Goal: Information Seeking & Learning: Learn about a topic

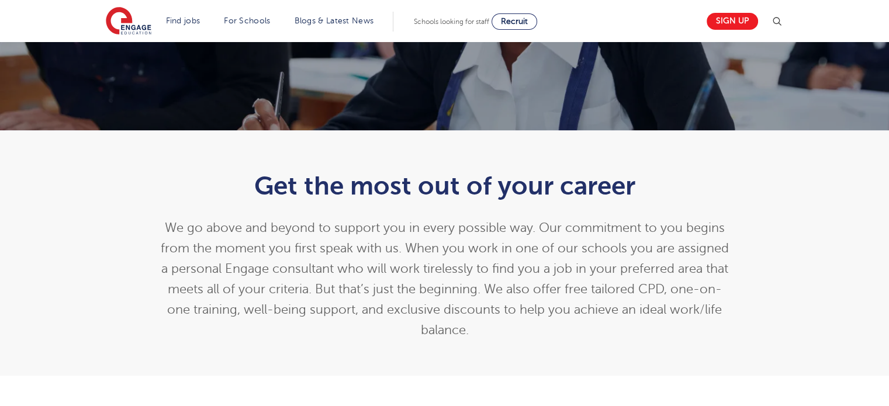
scroll to position [196, 0]
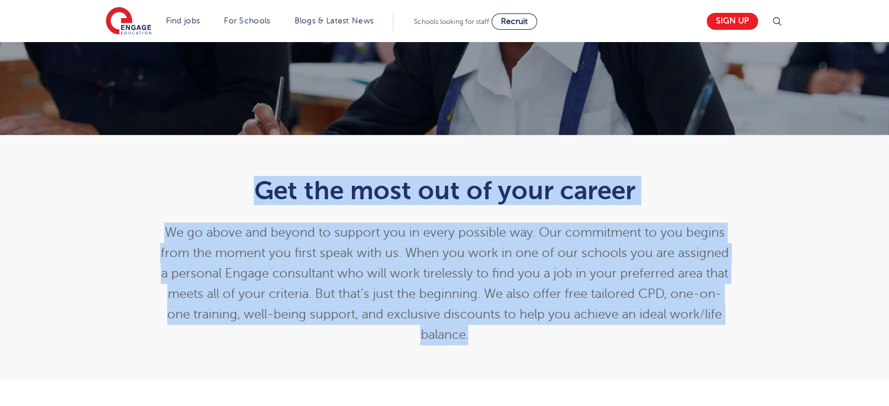
drag, startPoint x: 257, startPoint y: 188, endPoint x: 542, endPoint y: 329, distance: 317.6
click at [542, 329] on div "Get the most out of your career We go above and beyond to support you in every …" at bounding box center [444, 260] width 573 height 169
click at [514, 310] on span "We go above and beyond to support you in every possible way. Our commitment to …" at bounding box center [444, 284] width 568 height 116
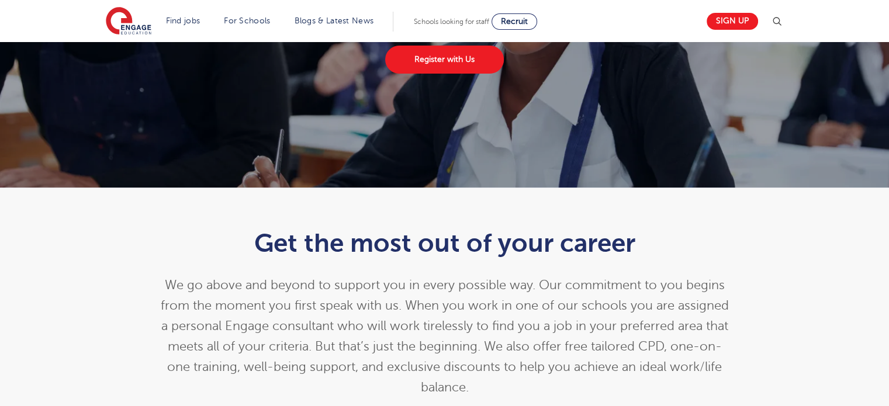
scroll to position [139, 0]
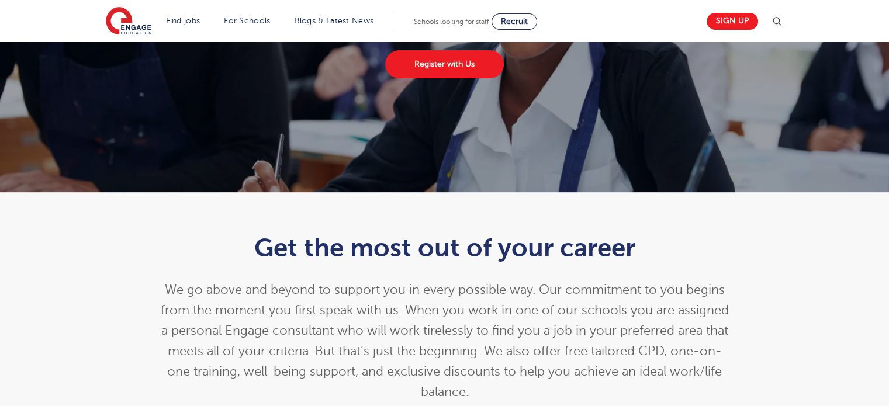
click at [554, 348] on span "We go above and beyond to support you in every possible way. Our commitment to …" at bounding box center [444, 341] width 568 height 116
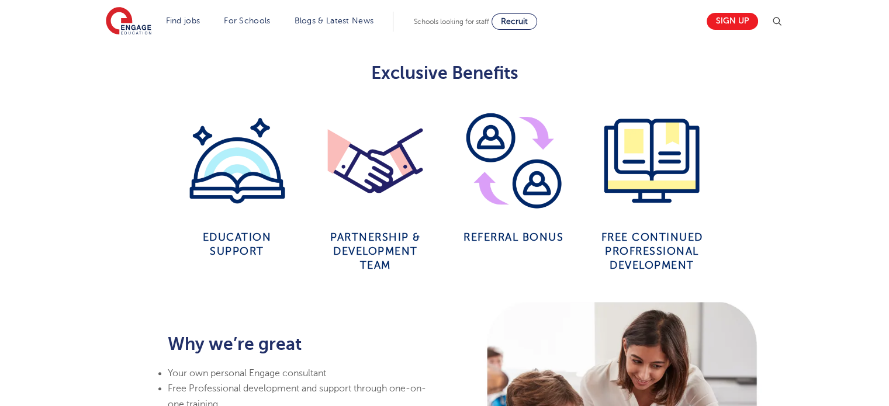
scroll to position [439, 0]
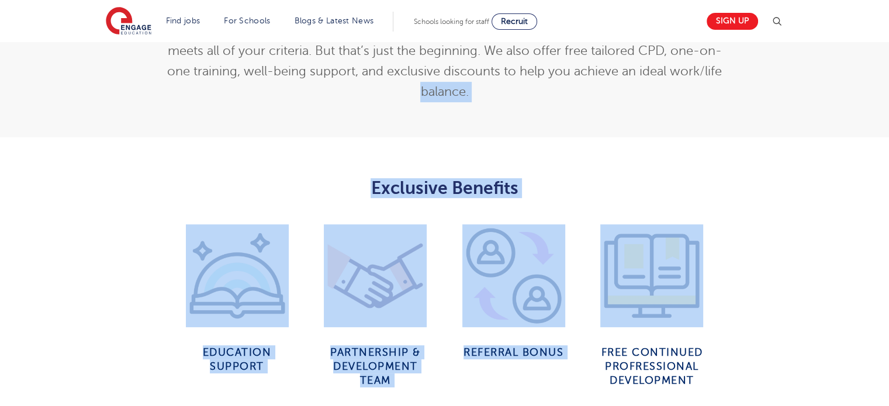
drag, startPoint x: 874, startPoint y: 75, endPoint x: 864, endPoint y: 253, distance: 177.9
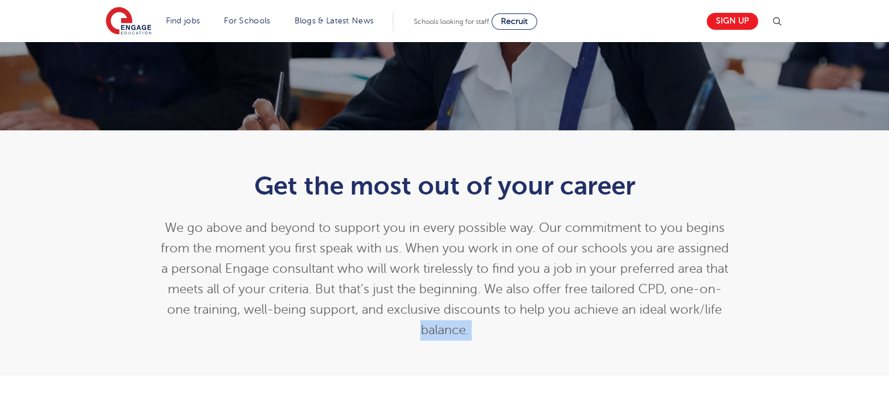
scroll to position [187, 0]
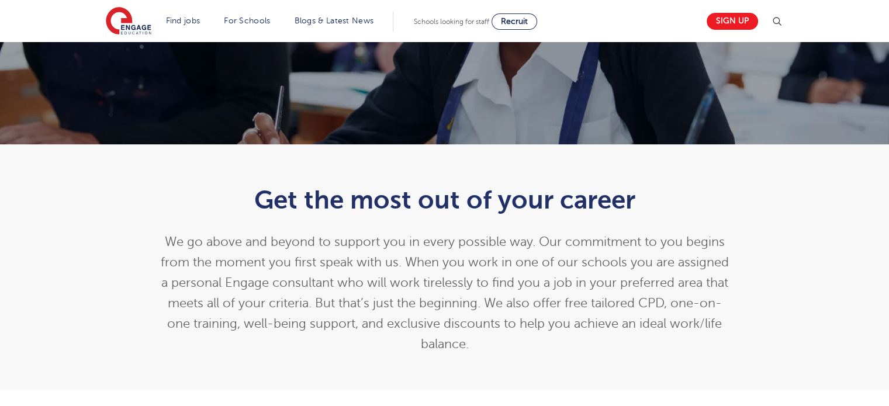
click at [669, 210] on h1 "Get the most out of your career" at bounding box center [444, 199] width 573 height 29
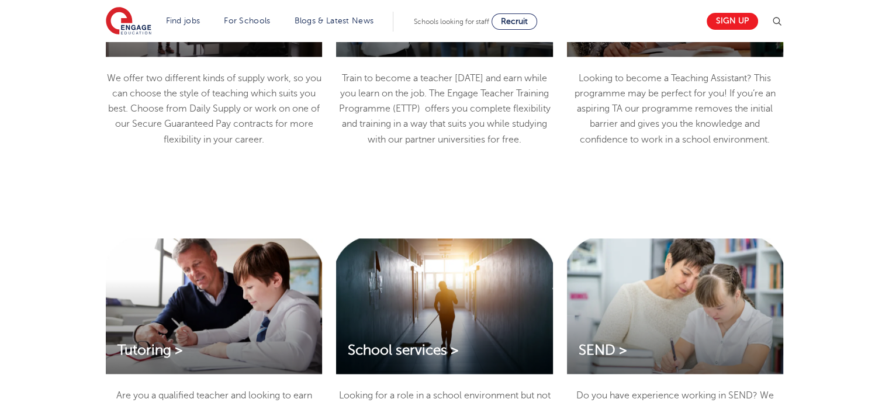
scroll to position [1393, 0]
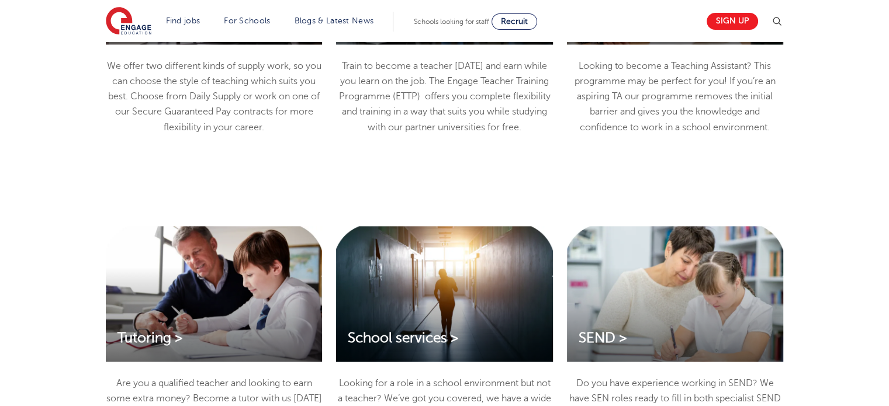
click at [184, 326] on div "Tutoring >" at bounding box center [214, 293] width 216 height 135
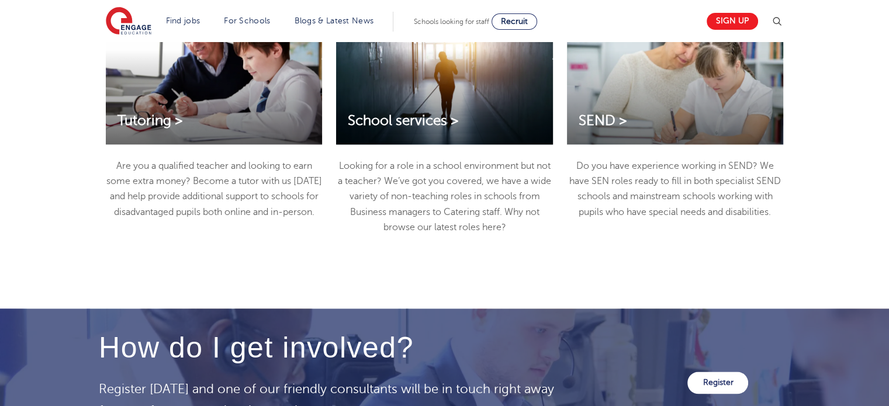
scroll to position [1625, 0]
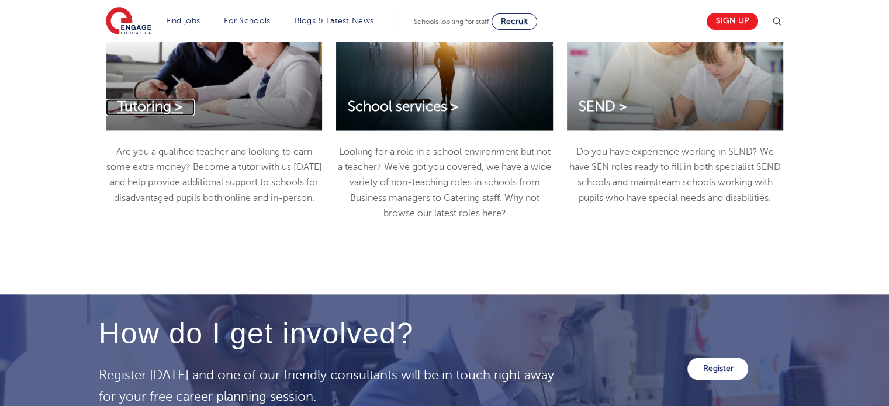
click at [148, 110] on span "Tutoring >" at bounding box center [149, 107] width 65 height 16
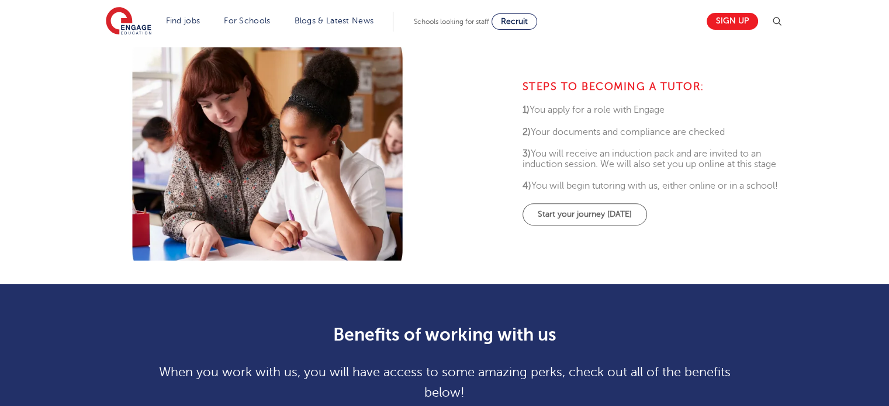
scroll to position [451, 0]
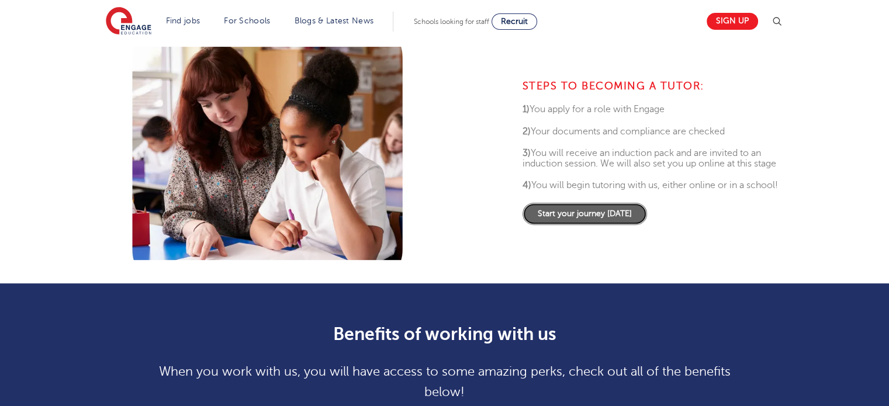
click at [558, 225] on link "Start your journey [DATE]" at bounding box center [584, 214] width 124 height 22
